Goal: Task Accomplishment & Management: Manage account settings

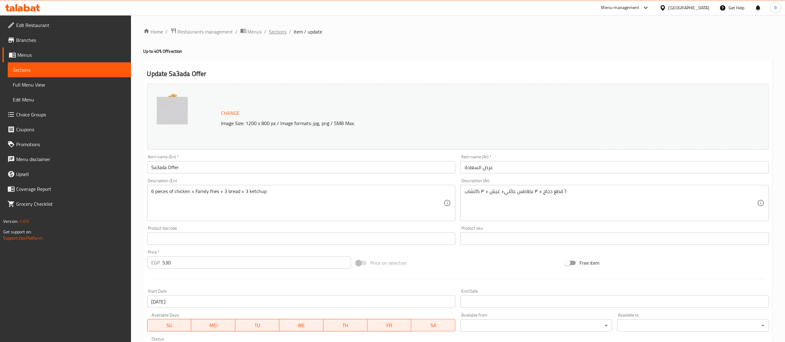
click at [278, 34] on span "Sections" at bounding box center [278, 31] width 18 height 7
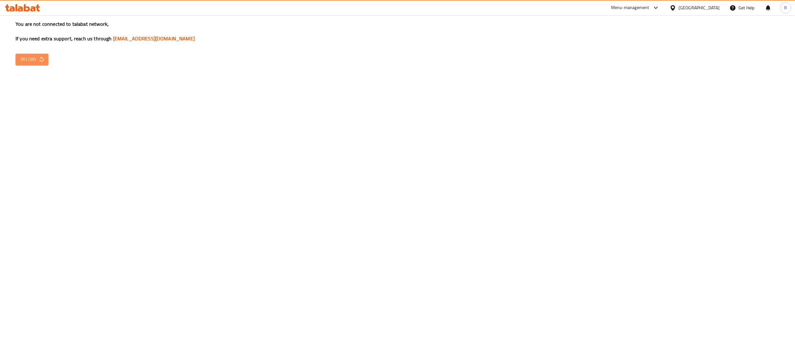
click at [32, 60] on span "Reload" at bounding box center [31, 60] width 23 height 8
click at [39, 60] on icon "button" at bounding box center [42, 59] width 6 height 6
click at [35, 56] on span "Reload" at bounding box center [31, 60] width 23 height 8
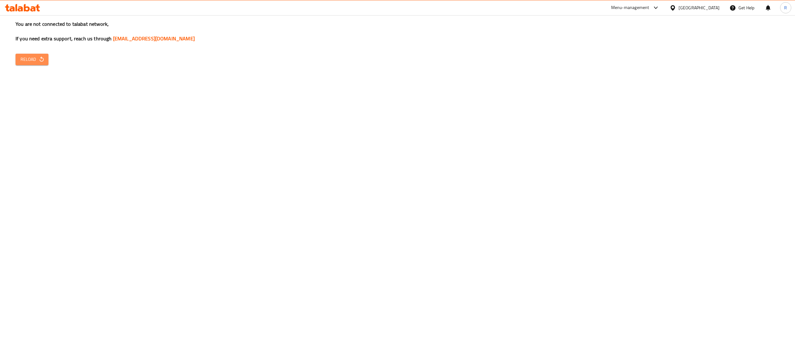
click at [35, 56] on span "Reload" at bounding box center [31, 60] width 23 height 8
click at [38, 61] on span "Reload" at bounding box center [31, 60] width 23 height 8
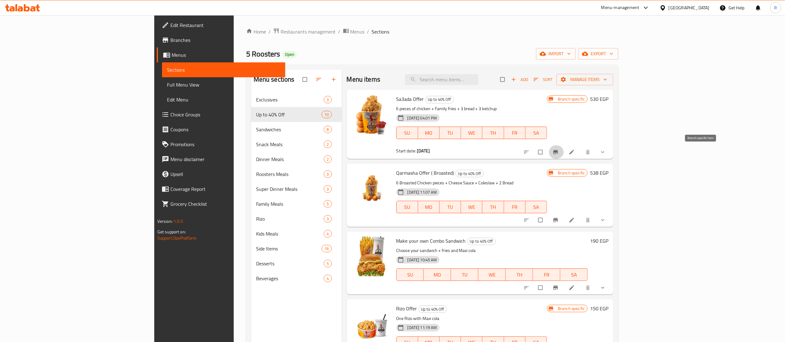
click at [558, 153] on icon "Branch-specific-item" at bounding box center [556, 152] width 5 height 4
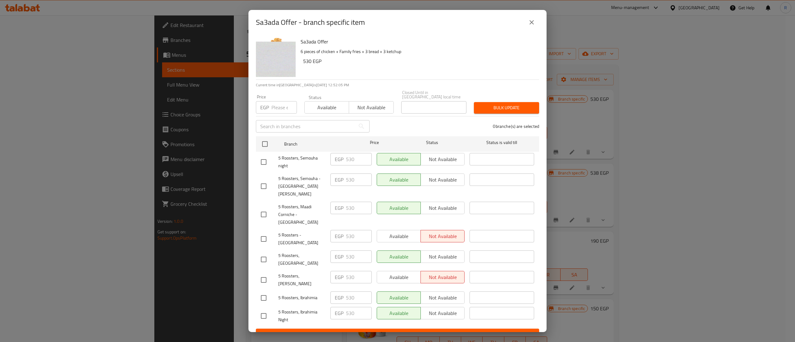
drag, startPoint x: 695, startPoint y: 104, endPoint x: 491, endPoint y: 42, distance: 212.9
click at [491, 35] on div "Sa3ada Offer - branch specific item" at bounding box center [397, 22] width 298 height 25
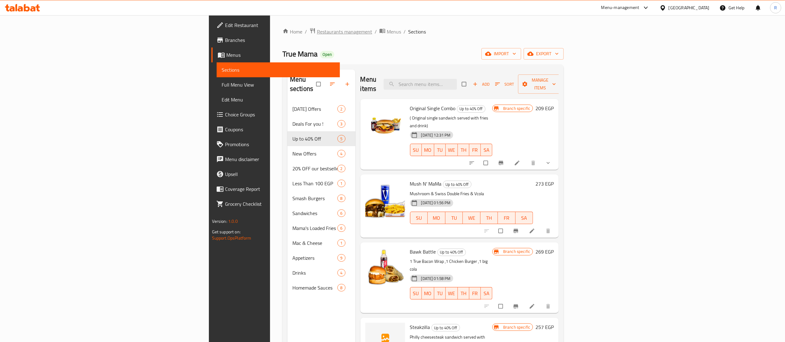
click at [317, 34] on span "Restaurants management" at bounding box center [344, 31] width 55 height 7
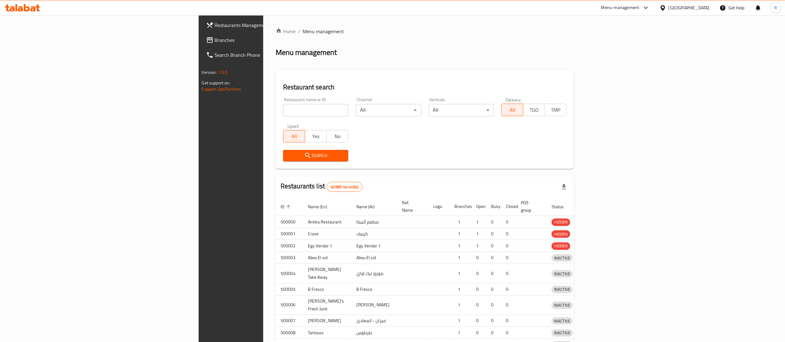
click at [275, 112] on div at bounding box center [392, 171] width 785 height 342
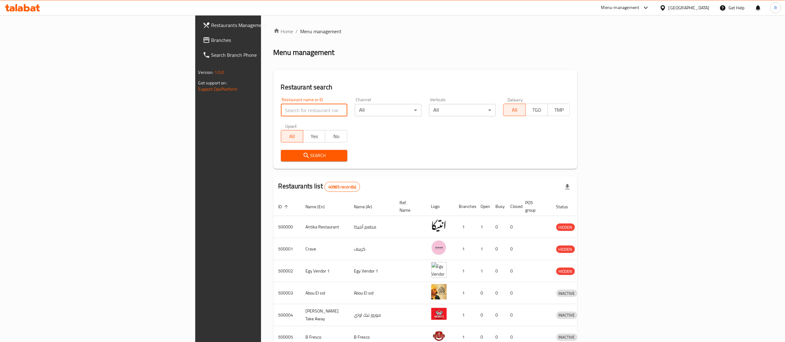
click at [281, 112] on input "search" at bounding box center [314, 110] width 67 height 12
type input "f"
type input "فروج ابو"
click button "Search" at bounding box center [314, 155] width 67 height 11
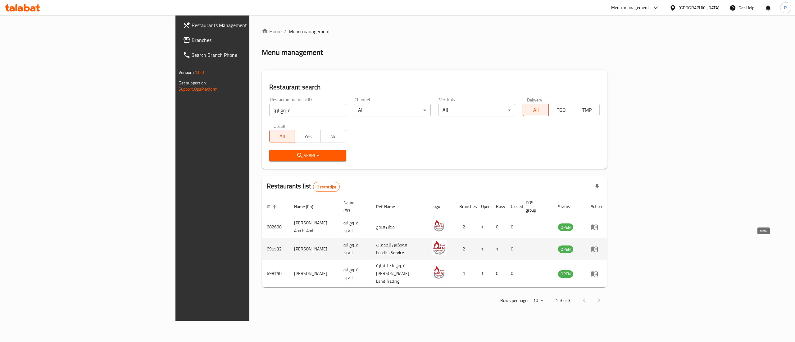
click at [598, 247] on icon "enhanced table" at bounding box center [594, 249] width 7 height 5
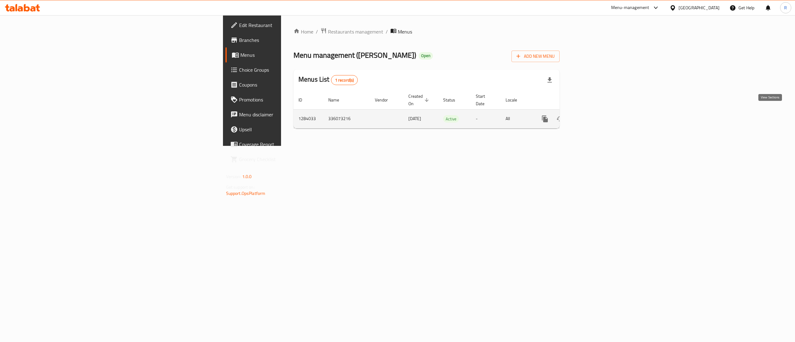
click at [594, 116] on icon "enhanced table" at bounding box center [589, 118] width 7 height 7
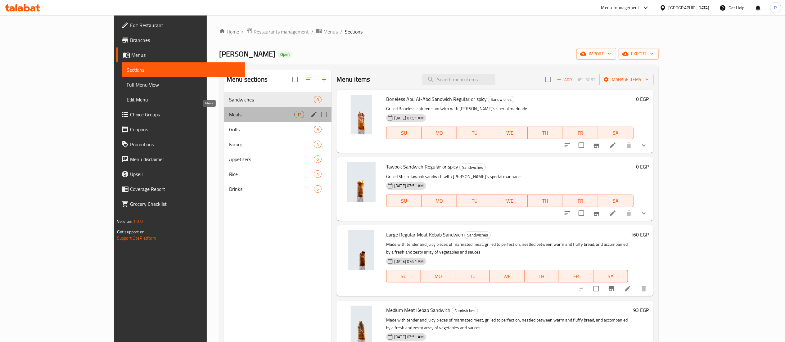
click at [229, 118] on span "Meals" at bounding box center [261, 114] width 65 height 7
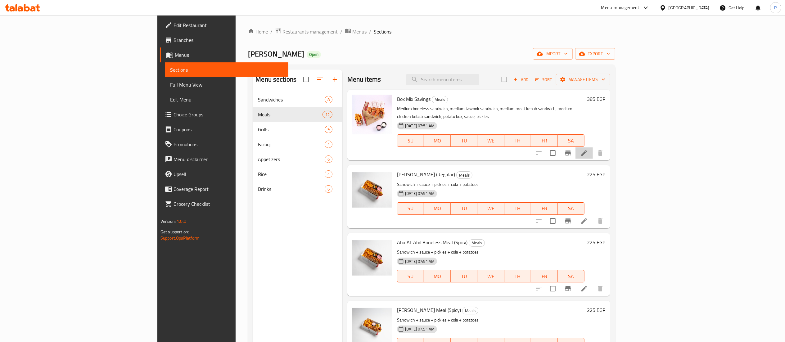
click at [593, 148] on li at bounding box center [584, 153] width 17 height 11
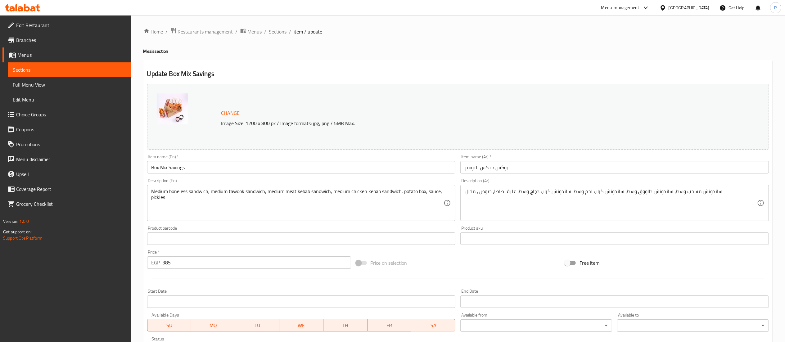
click at [515, 168] on input "بوكس ميكس التوفير" at bounding box center [615, 167] width 309 height 12
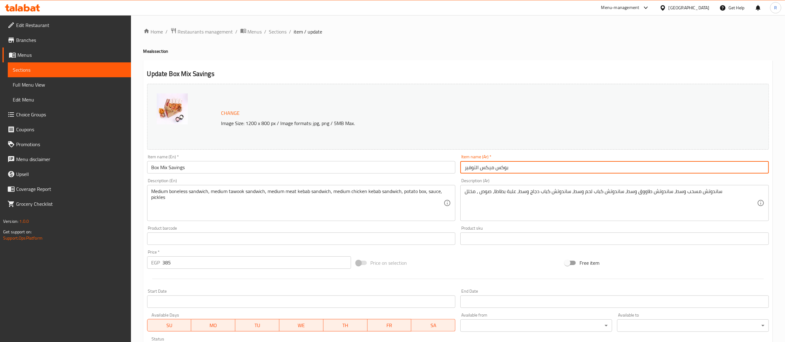
click at [515, 168] on input "بوكس ميكس التوفير" at bounding box center [615, 167] width 309 height 12
